Goal: Transaction & Acquisition: Purchase product/service

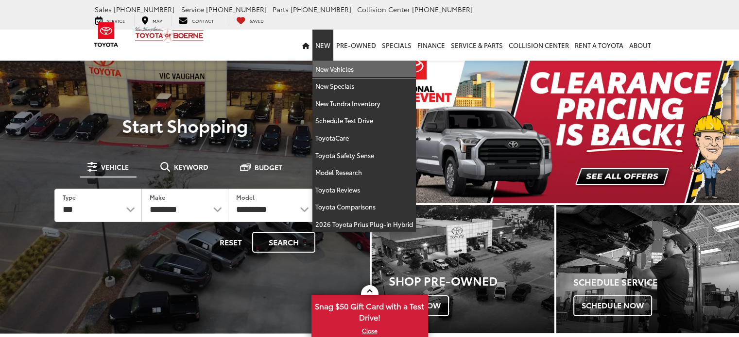
click at [333, 61] on link "New Vehicles" at bounding box center [363, 69] width 103 height 17
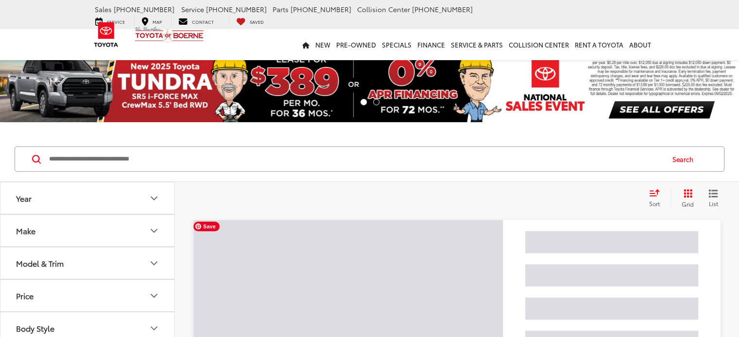
scroll to position [146, 0]
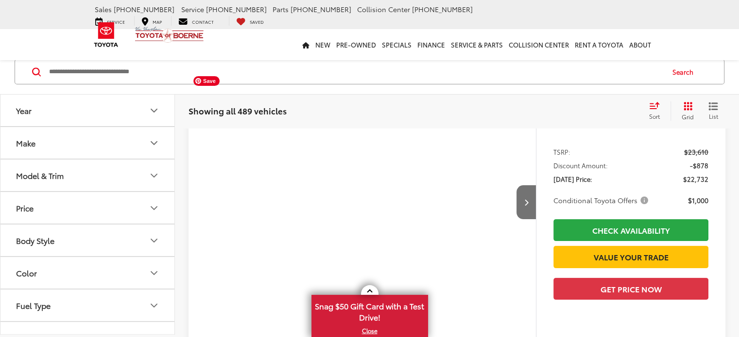
click at [155, 170] on icon "Model & Trim" at bounding box center [154, 176] width 12 height 12
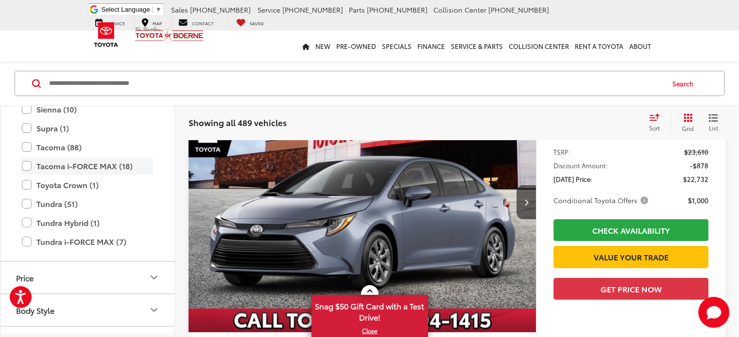
scroll to position [0, 0]
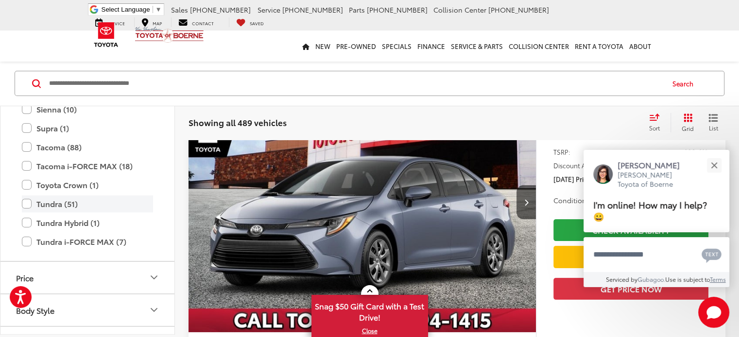
click at [28, 203] on label "Tundra (51)" at bounding box center [87, 204] width 131 height 17
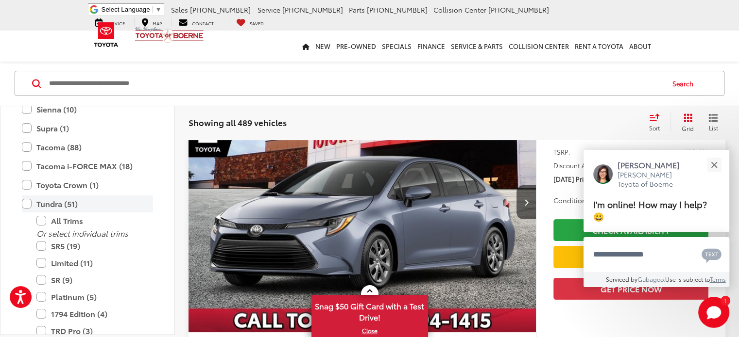
scroll to position [76, 0]
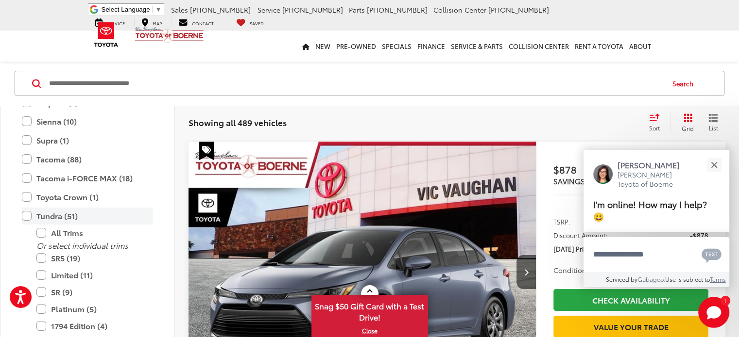
click at [25, 213] on label "Tundra (51)" at bounding box center [87, 216] width 131 height 17
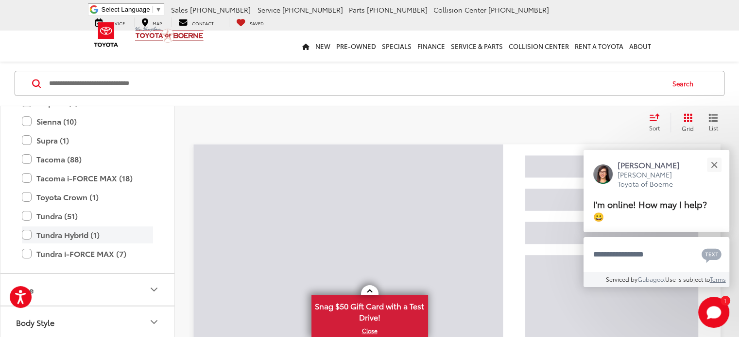
scroll to position [124, 0]
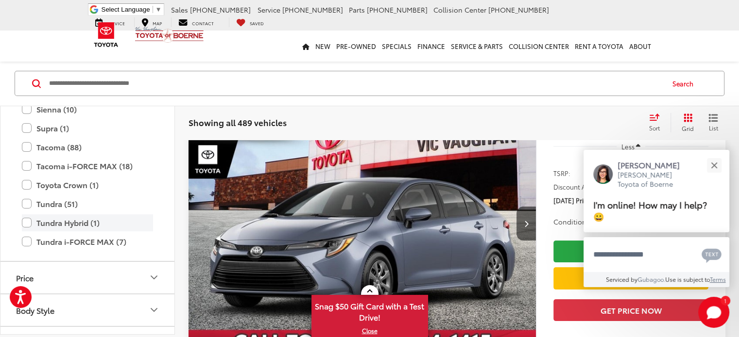
click at [26, 223] on label "Tundra Hybrid (1)" at bounding box center [87, 223] width 131 height 17
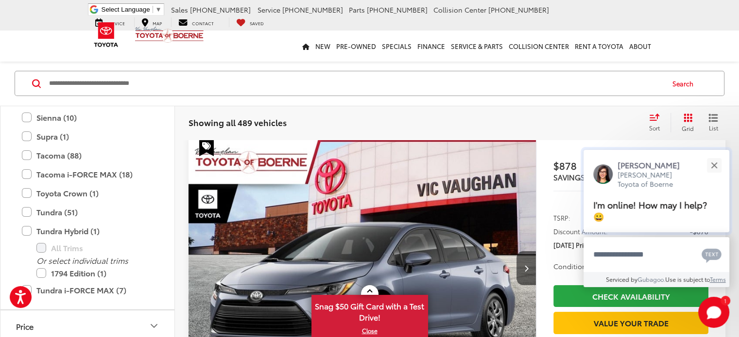
scroll to position [76, 0]
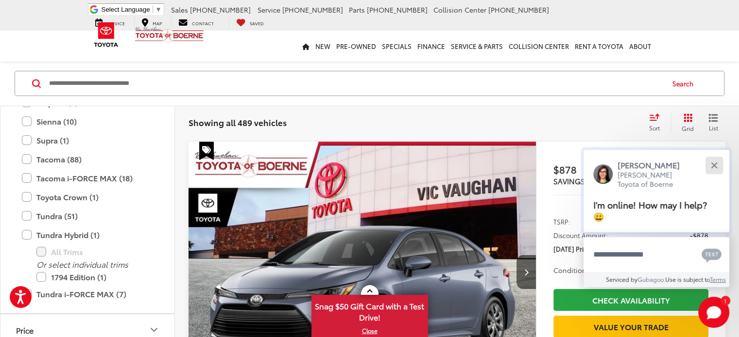
click at [713, 164] on div "Close" at bounding box center [713, 165] width 6 height 6
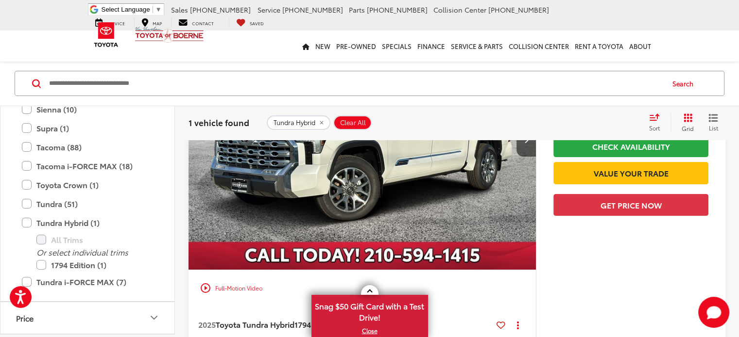
scroll to position [221, 0]
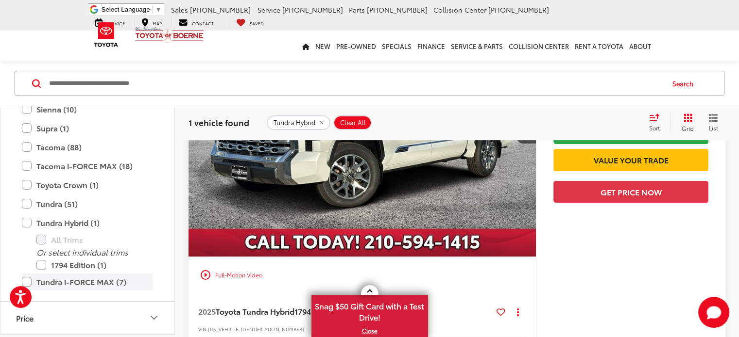
drag, startPoint x: 27, startPoint y: 210, endPoint x: 28, endPoint y: 229, distance: 18.5
click at [27, 215] on label "Tundra Hybrid (1)" at bounding box center [87, 223] width 131 height 17
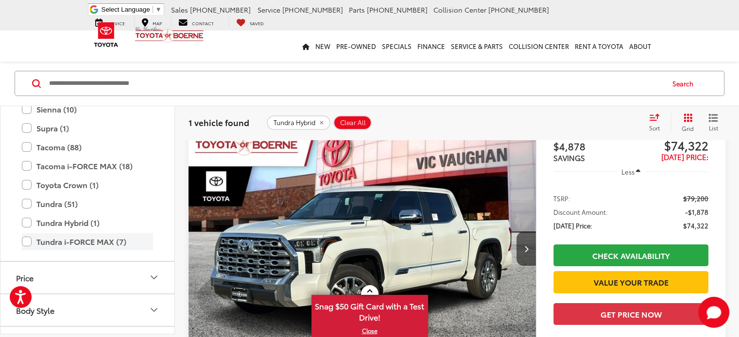
scroll to position [76, 0]
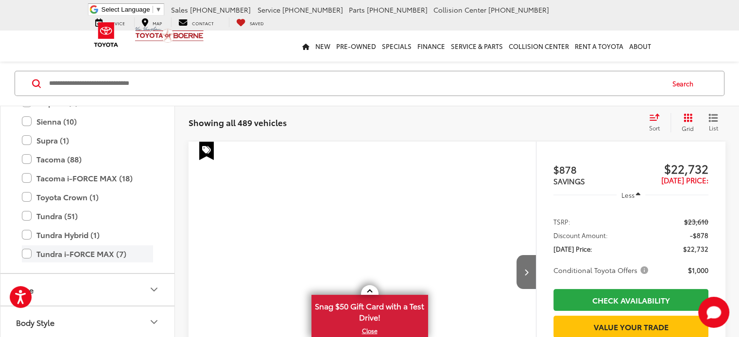
click at [28, 256] on div "Year Make Model & Trim Toyota Sequoia (4) All Trims Or select individual trims …" at bounding box center [87, 226] width 174 height 240
click at [27, 246] on label "Tundra i-FORCE MAX (7)" at bounding box center [87, 254] width 131 height 17
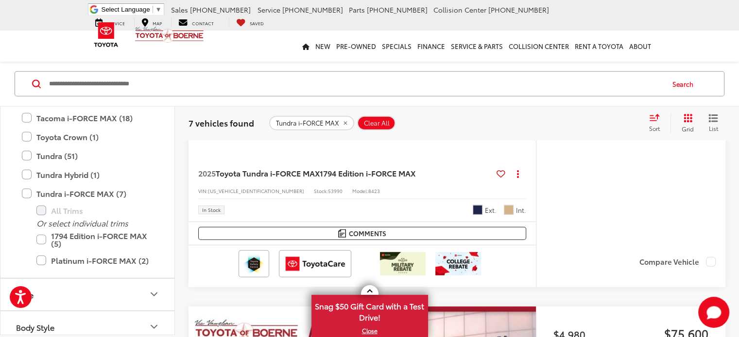
scroll to position [2164, 0]
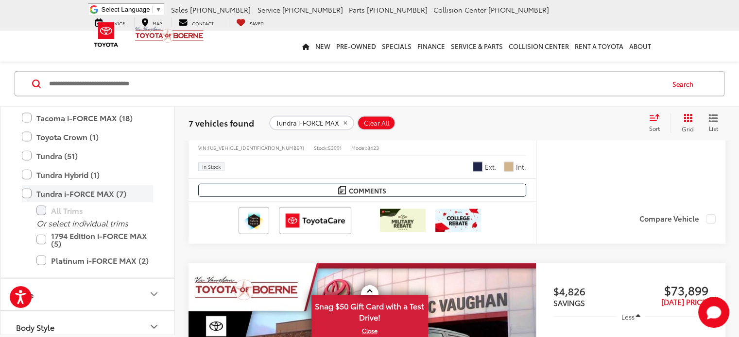
click at [28, 190] on label "Tundra i-FORCE MAX (7)" at bounding box center [87, 193] width 131 height 17
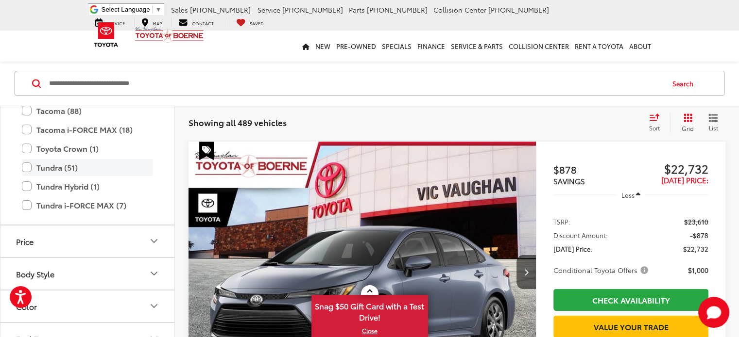
click at [29, 169] on label "Tundra (51)" at bounding box center [87, 167] width 131 height 17
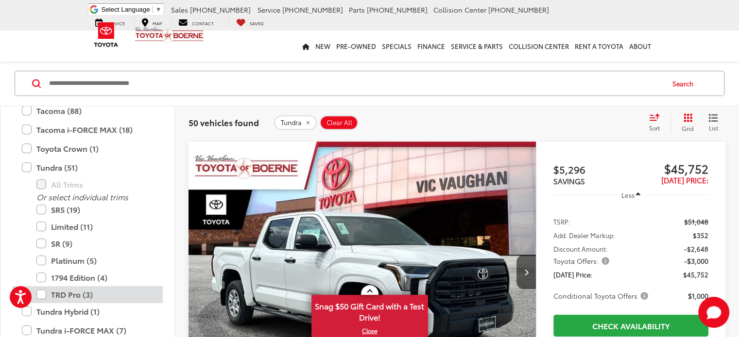
scroll to position [480, 0]
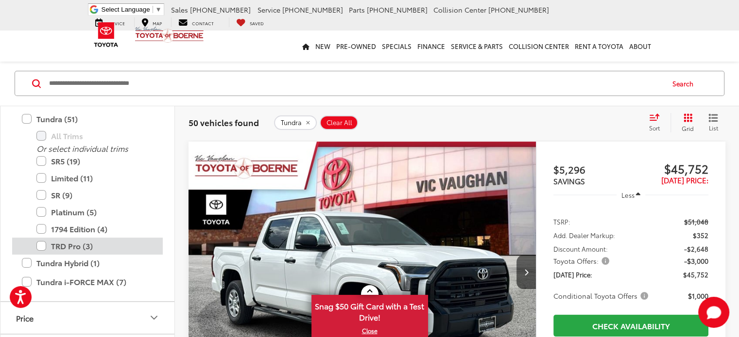
click at [43, 244] on label "TRD Pro (3)" at bounding box center [94, 246] width 117 height 17
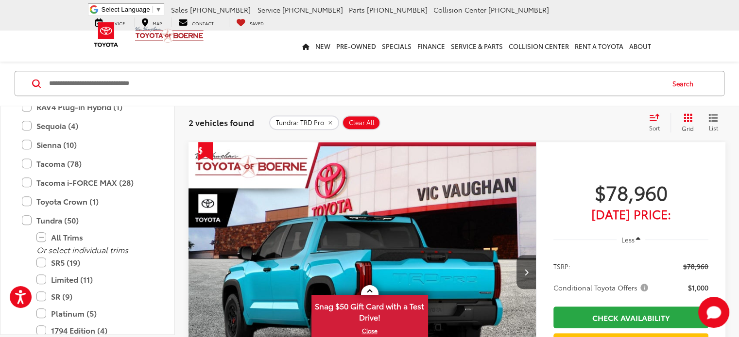
scroll to position [486, 0]
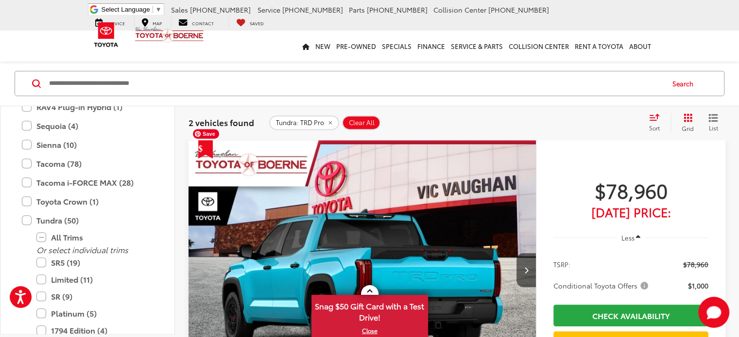
drag, startPoint x: 292, startPoint y: 209, endPoint x: 323, endPoint y: 227, distance: 35.7
click at [292, 209] on img "2026 Toyota Tundra TRD Pro 0" at bounding box center [362, 270] width 349 height 261
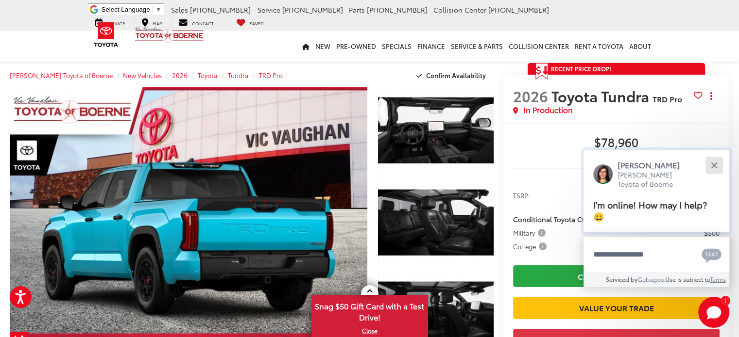
click at [714, 159] on button "Close" at bounding box center [713, 165] width 21 height 21
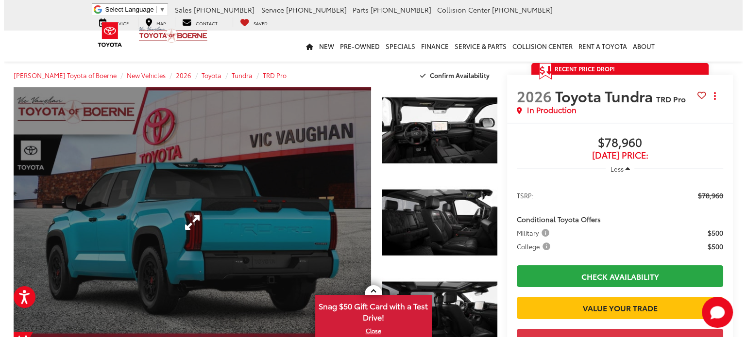
scroll to position [49, 0]
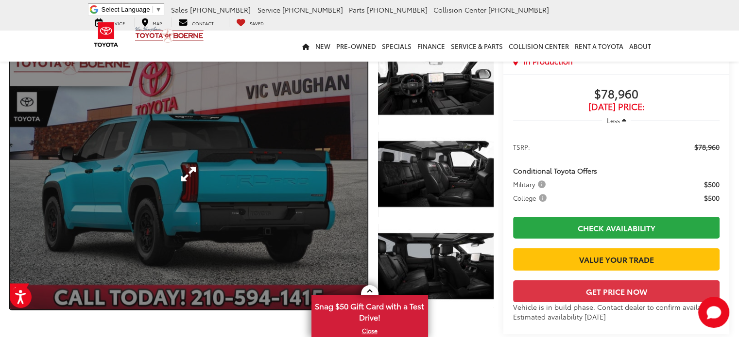
click at [245, 202] on link "Expand Photo 0" at bounding box center [188, 174] width 357 height 271
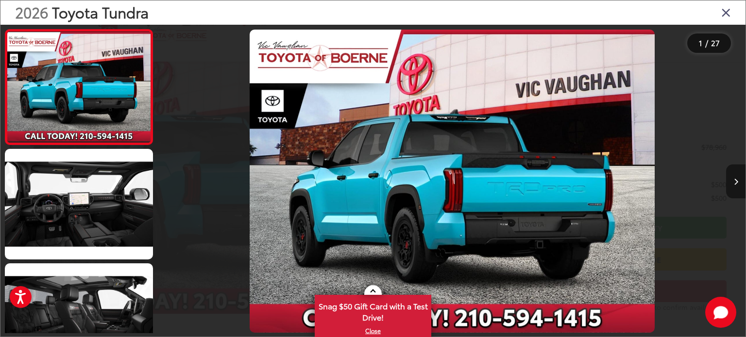
click at [730, 183] on button "Next image" at bounding box center [735, 182] width 19 height 34
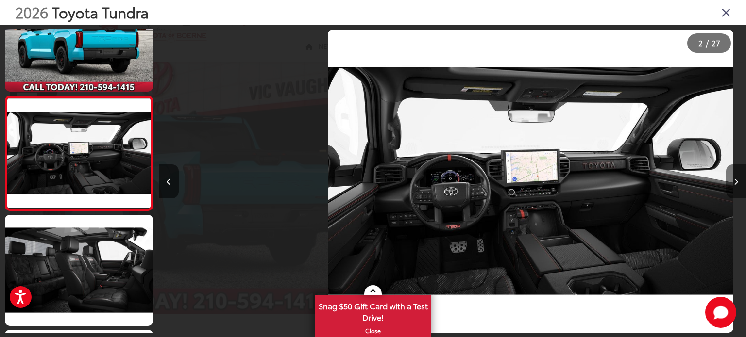
scroll to position [0, 586]
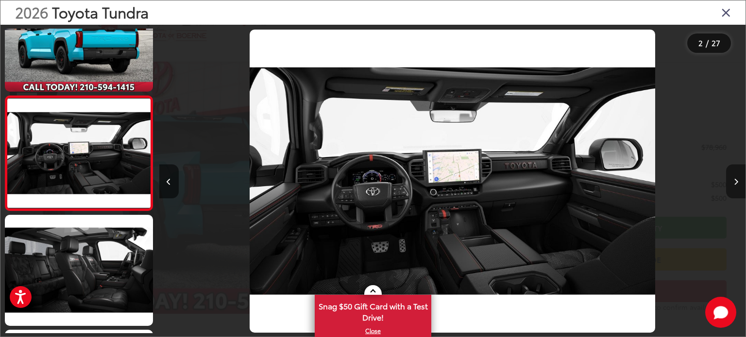
click at [730, 183] on button "Next image" at bounding box center [735, 182] width 19 height 34
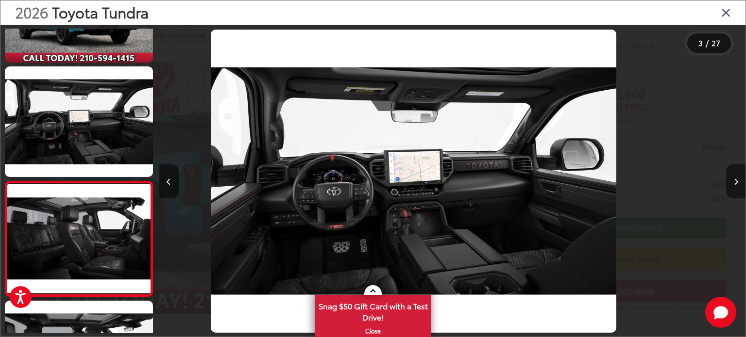
scroll to position [163, 0]
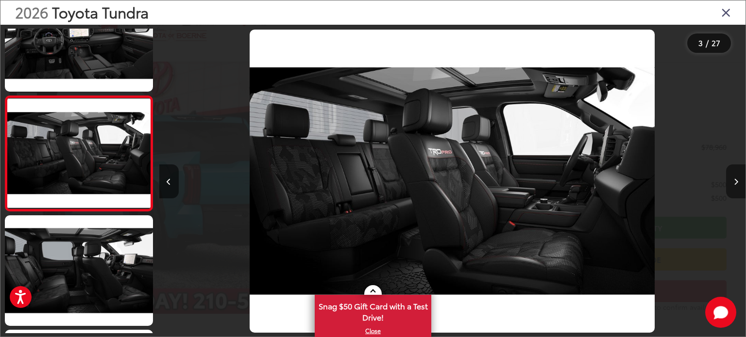
click at [730, 183] on button "Next image" at bounding box center [735, 182] width 19 height 34
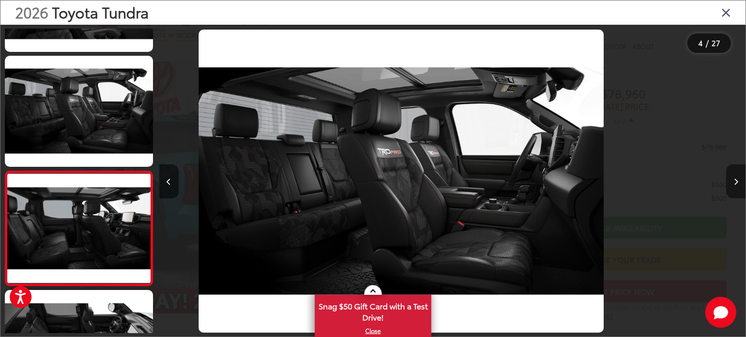
scroll to position [278, 0]
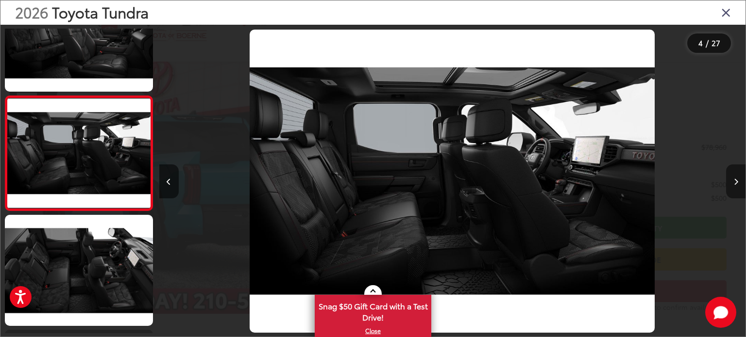
click at [730, 183] on button "Next image" at bounding box center [735, 182] width 19 height 34
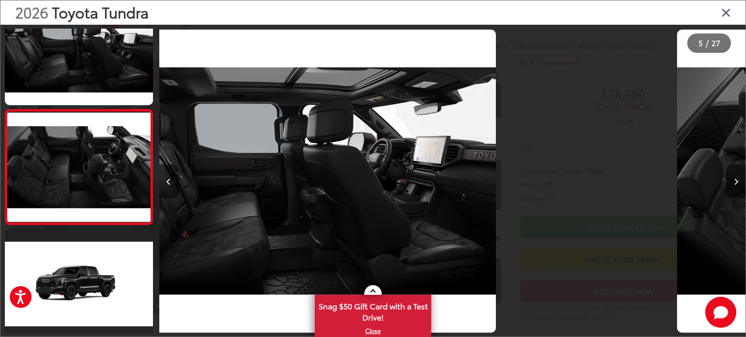
scroll to position [394, 0]
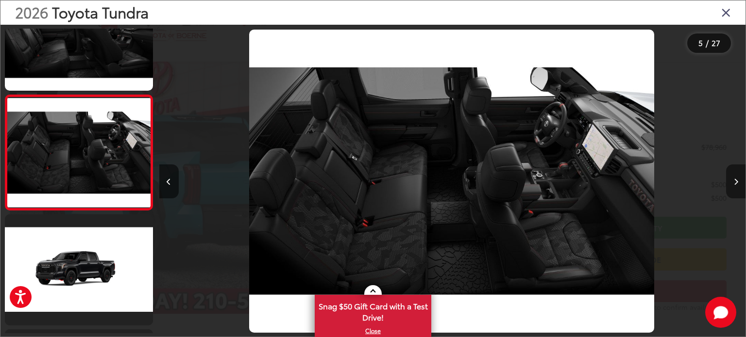
click at [730, 183] on button "Next image" at bounding box center [735, 182] width 19 height 34
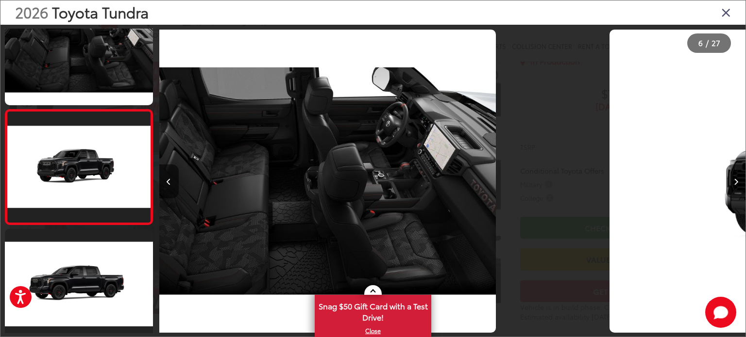
scroll to position [508, 0]
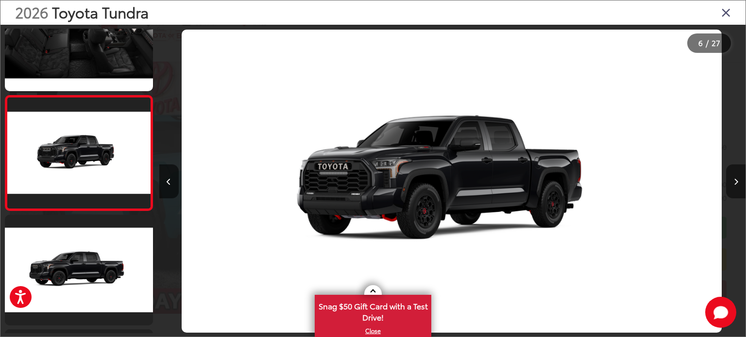
click at [730, 183] on button "Next image" at bounding box center [735, 182] width 19 height 34
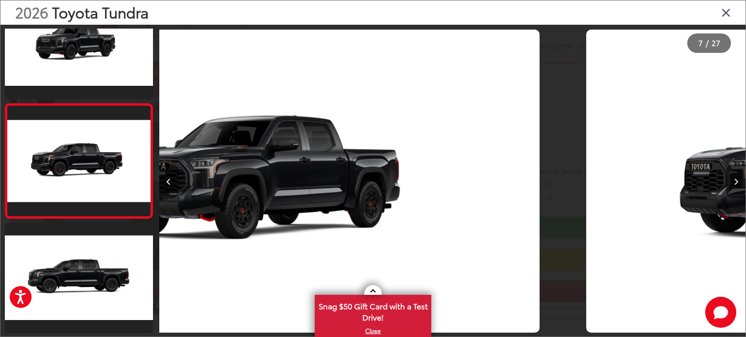
scroll to position [624, 0]
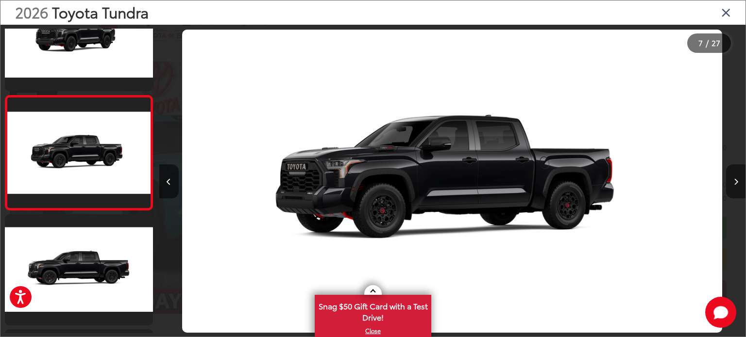
click at [730, 183] on button "Next image" at bounding box center [735, 182] width 19 height 34
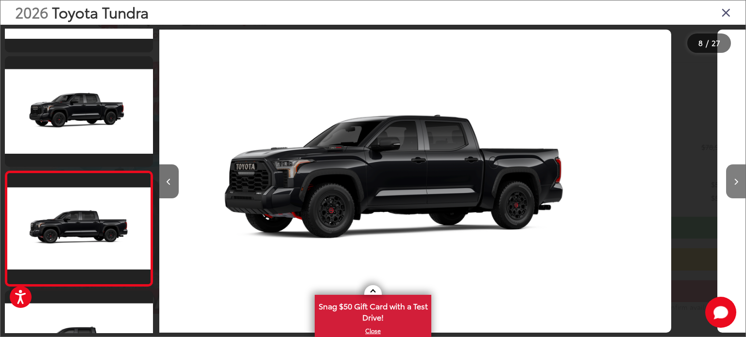
scroll to position [0, 3677]
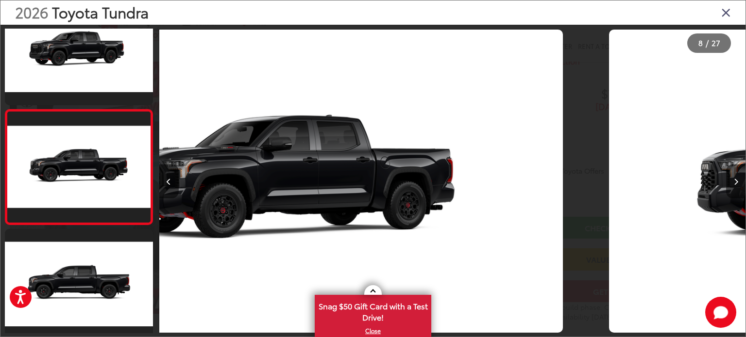
click at [730, 183] on button "Next image" at bounding box center [735, 182] width 19 height 34
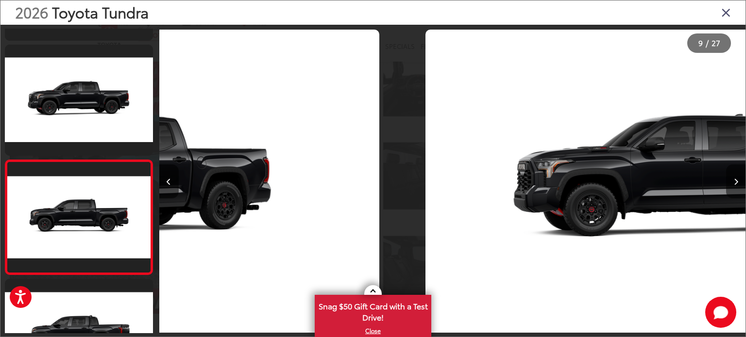
scroll to position [853, 0]
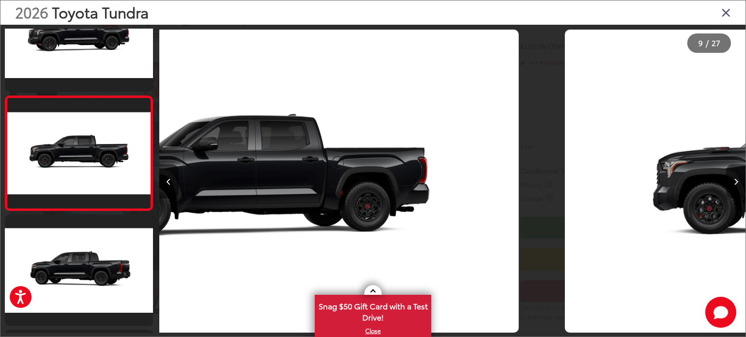
click at [730, 183] on button "Next image" at bounding box center [735, 182] width 19 height 34
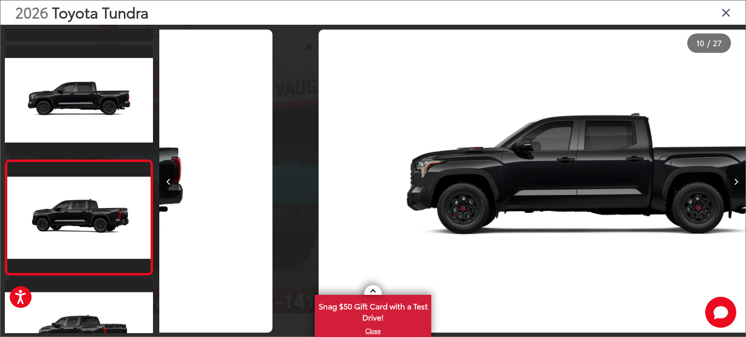
scroll to position [0, 4664]
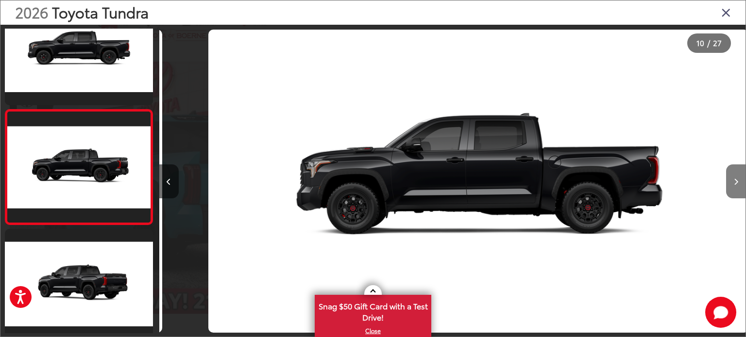
click at [730, 183] on button "Next image" at bounding box center [735, 182] width 19 height 34
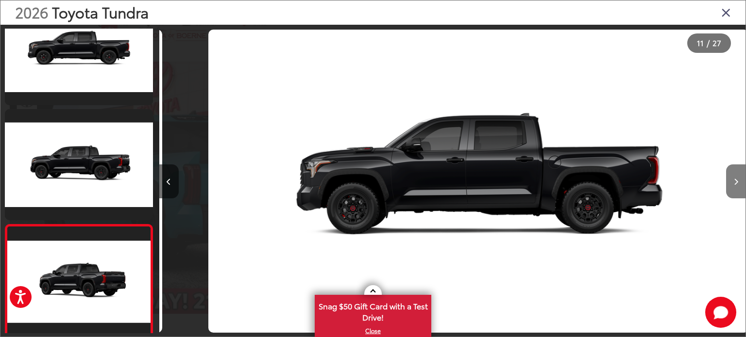
scroll to position [0, 4963]
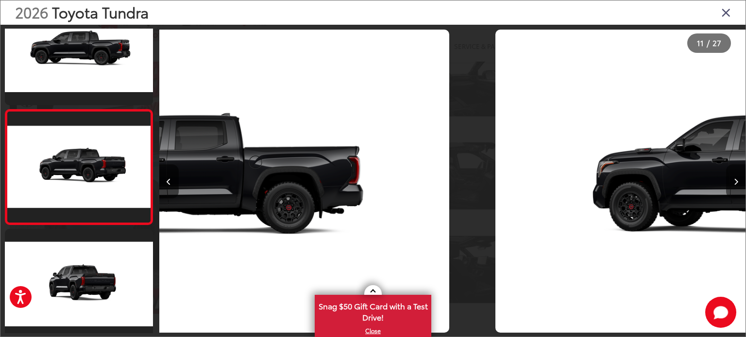
click at [730, 183] on button "Next image" at bounding box center [735, 182] width 19 height 34
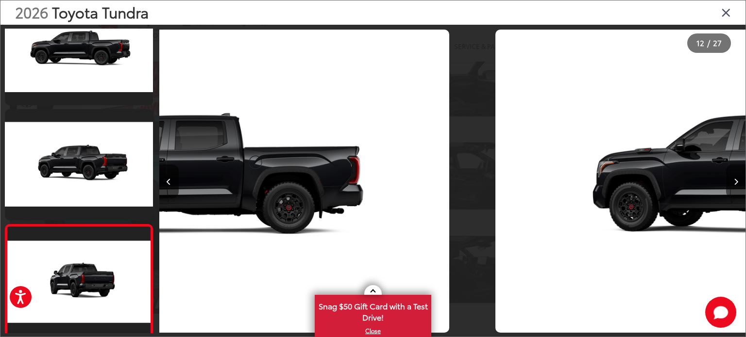
scroll to position [0, 0]
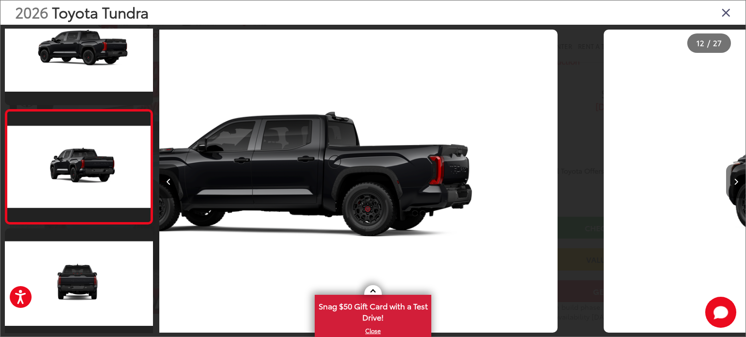
click at [730, 183] on button "Next image" at bounding box center [735, 182] width 19 height 34
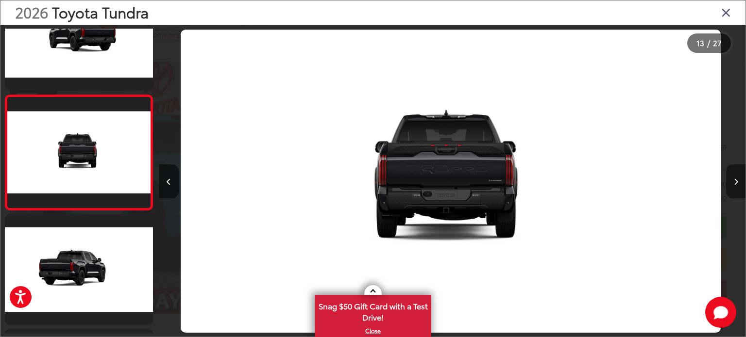
click at [730, 183] on button "Next image" at bounding box center [735, 182] width 19 height 34
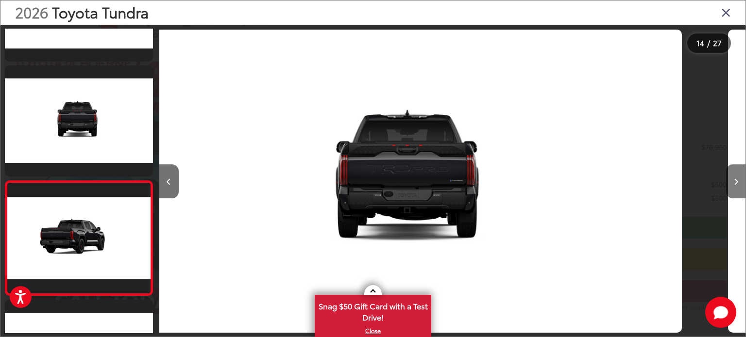
click at [730, 183] on button "Next image" at bounding box center [735, 182] width 19 height 34
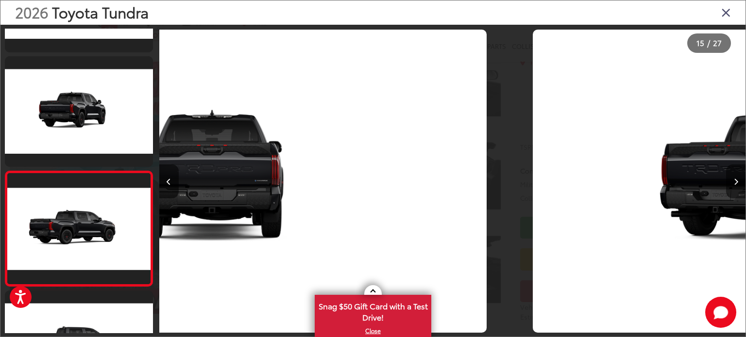
click at [730, 183] on button "Next image" at bounding box center [735, 182] width 19 height 34
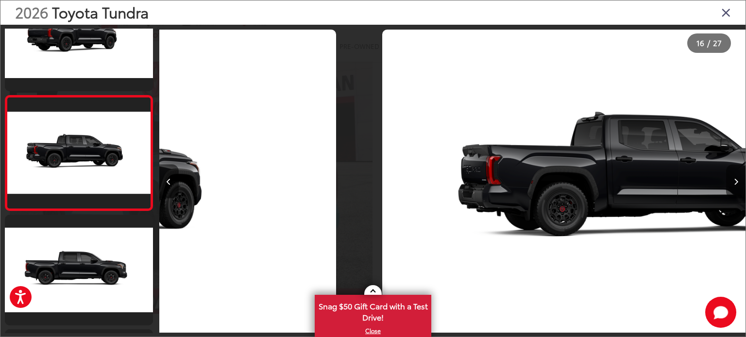
click at [730, 183] on button "Next image" at bounding box center [735, 182] width 19 height 34
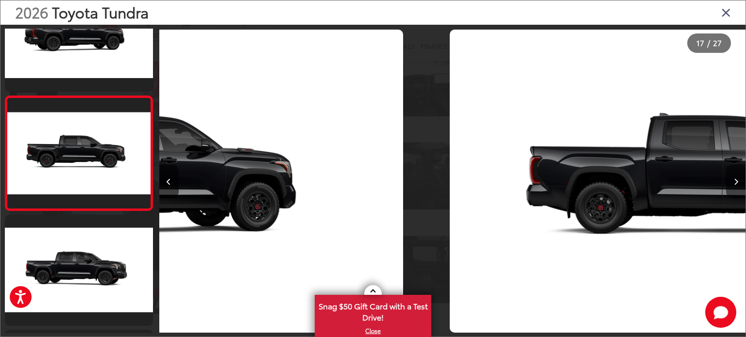
click at [730, 183] on button "Next image" at bounding box center [735, 182] width 19 height 34
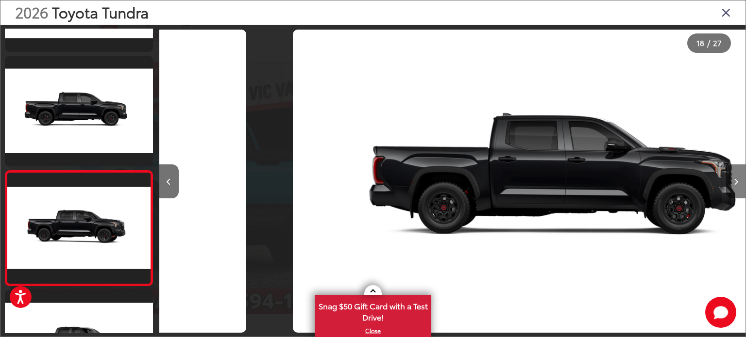
click at [730, 183] on button "Next image" at bounding box center [735, 182] width 19 height 34
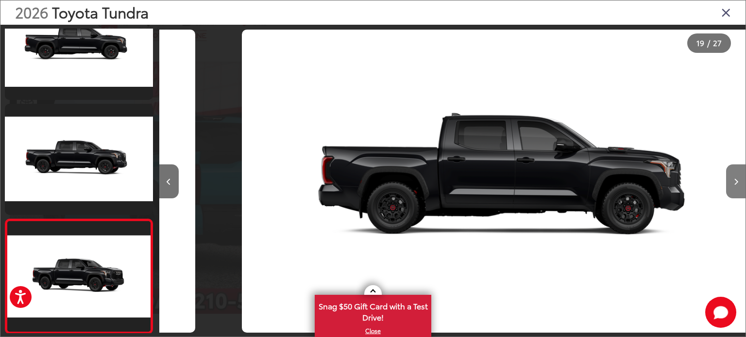
click at [730, 183] on button "Next image" at bounding box center [735, 182] width 19 height 34
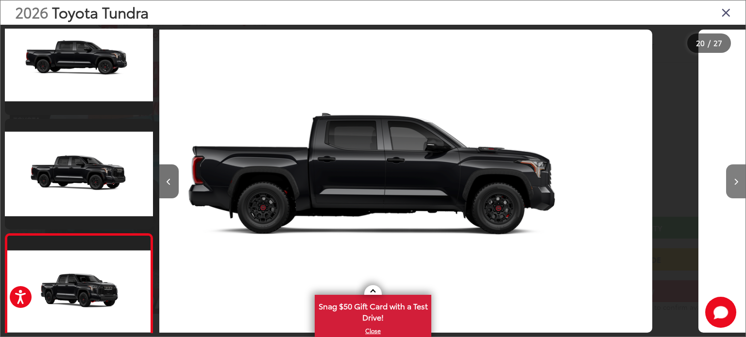
click at [730, 183] on button "Next image" at bounding box center [735, 182] width 19 height 34
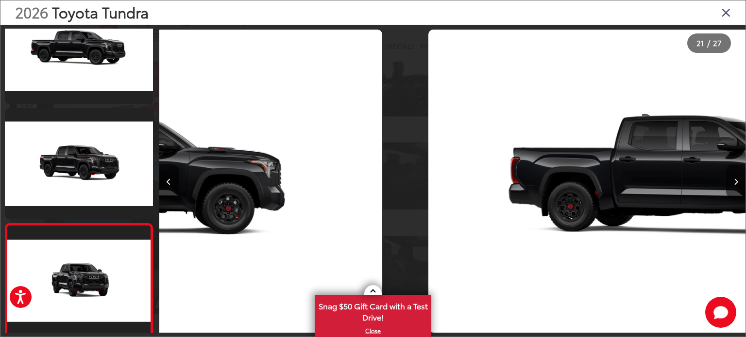
click at [730, 183] on button "Next image" at bounding box center [735, 182] width 19 height 34
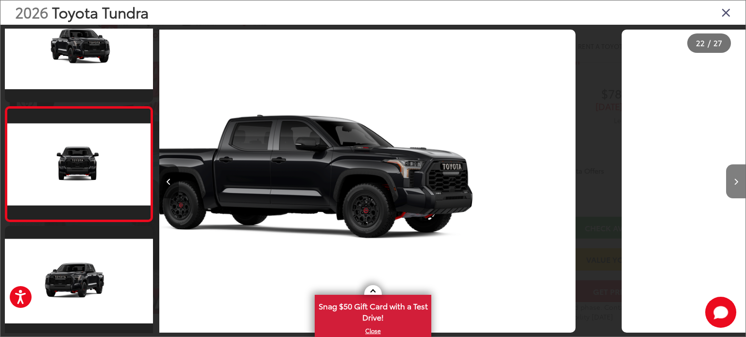
click at [730, 183] on button "Next image" at bounding box center [735, 182] width 19 height 34
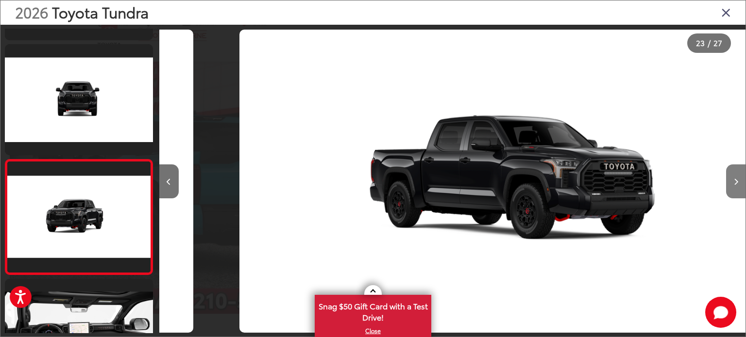
click at [730, 183] on button "Next image" at bounding box center [735, 182] width 19 height 34
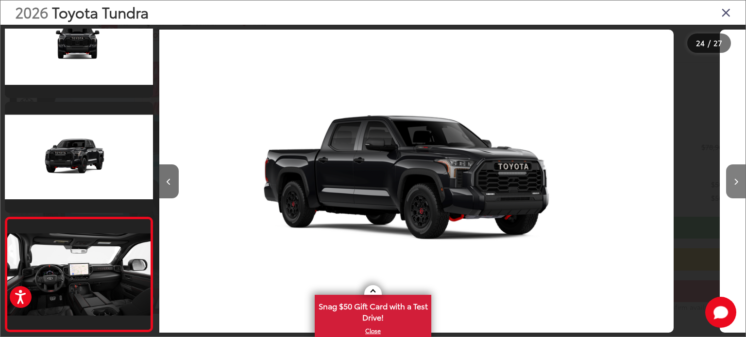
click at [730, 183] on button "Next image" at bounding box center [735, 182] width 19 height 34
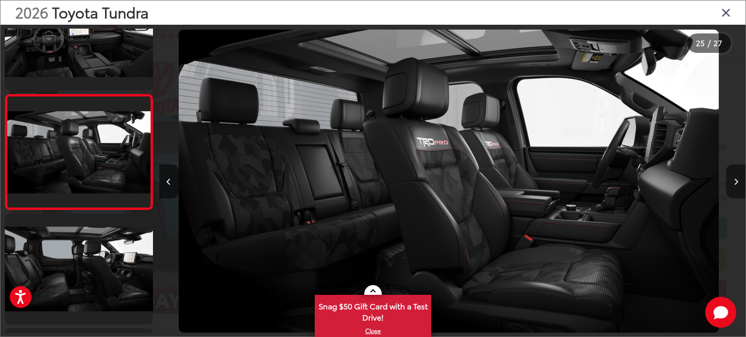
click at [736, 181] on icon "Next image" at bounding box center [736, 182] width 4 height 7
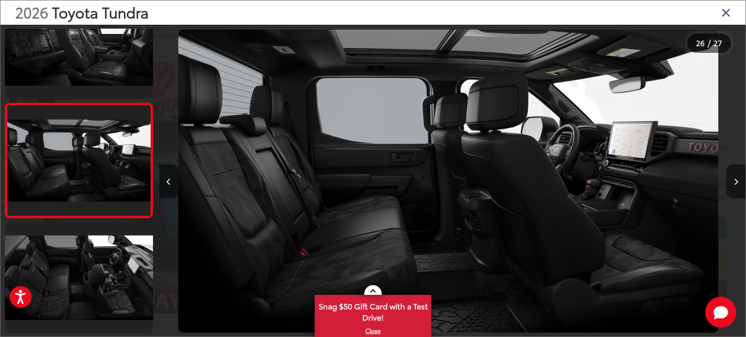
click at [736, 181] on icon "Next image" at bounding box center [736, 182] width 4 height 7
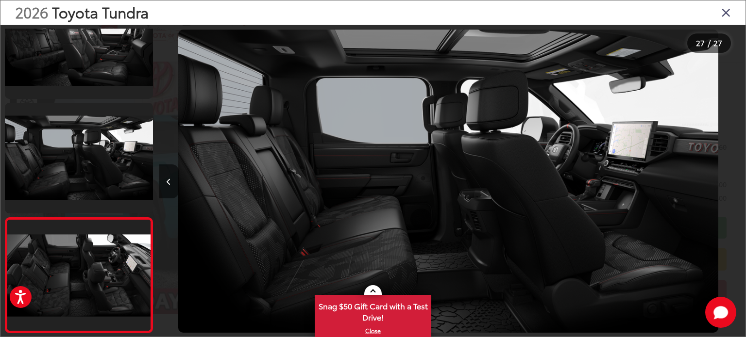
click at [736, 181] on div at bounding box center [672, 181] width 147 height 313
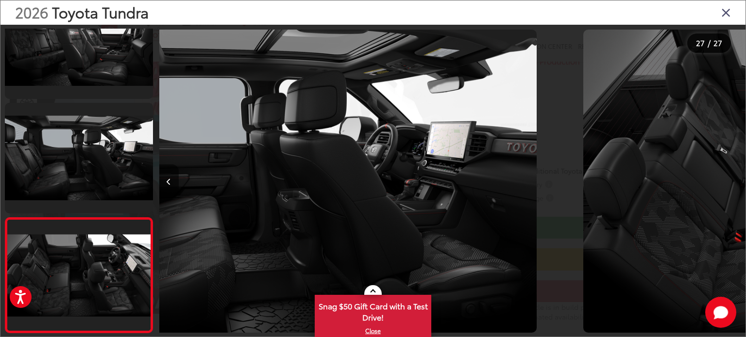
click at [736, 181] on div at bounding box center [672, 181] width 147 height 313
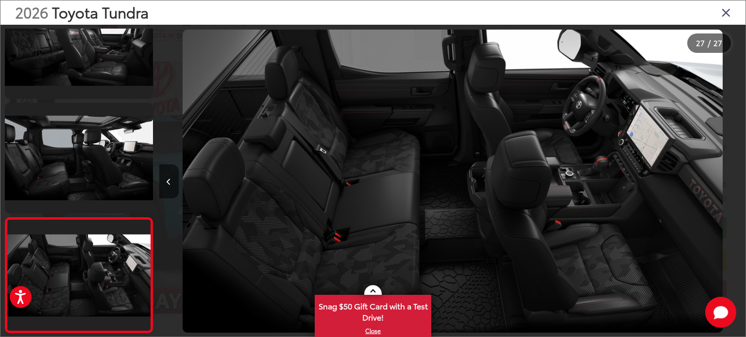
click at [725, 10] on icon "Close gallery" at bounding box center [726, 12] width 10 height 13
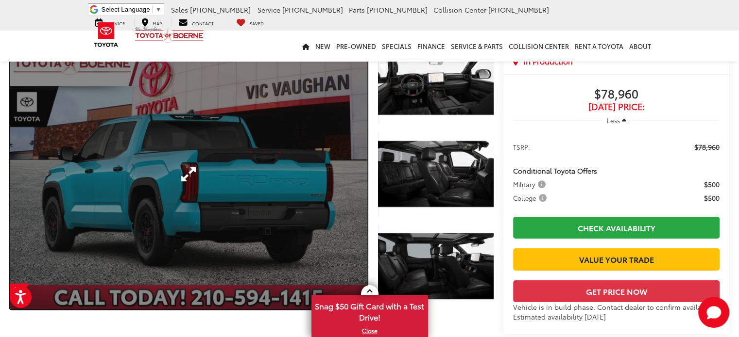
click at [301, 210] on link "Expand Photo 0" at bounding box center [188, 174] width 357 height 271
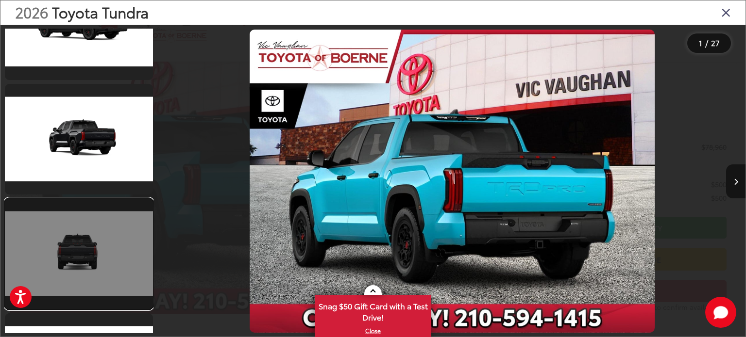
click at [87, 246] on link at bounding box center [79, 254] width 148 height 111
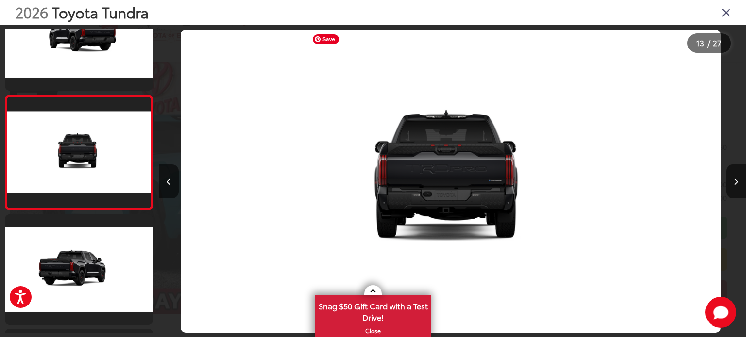
click at [496, 186] on img "2026 Toyota Tundra TRD Pro 12" at bounding box center [451, 182] width 540 height 304
click at [722, 10] on icon "Close gallery" at bounding box center [726, 12] width 10 height 13
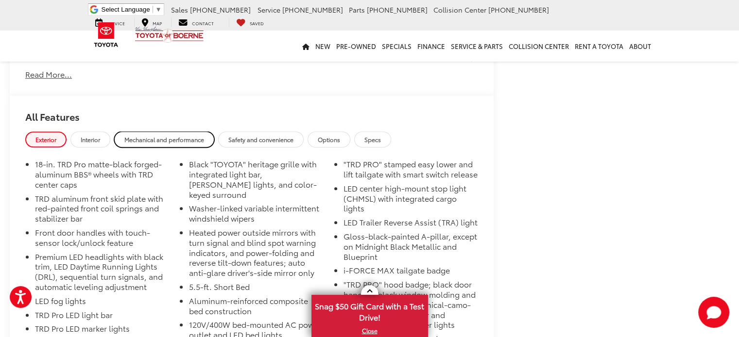
drag, startPoint x: 164, startPoint y: 136, endPoint x: 163, endPoint y: 143, distance: 6.4
click at [165, 137] on span "Mechanical and performance" at bounding box center [164, 139] width 80 height 8
